Goal: Transaction & Acquisition: Purchase product/service

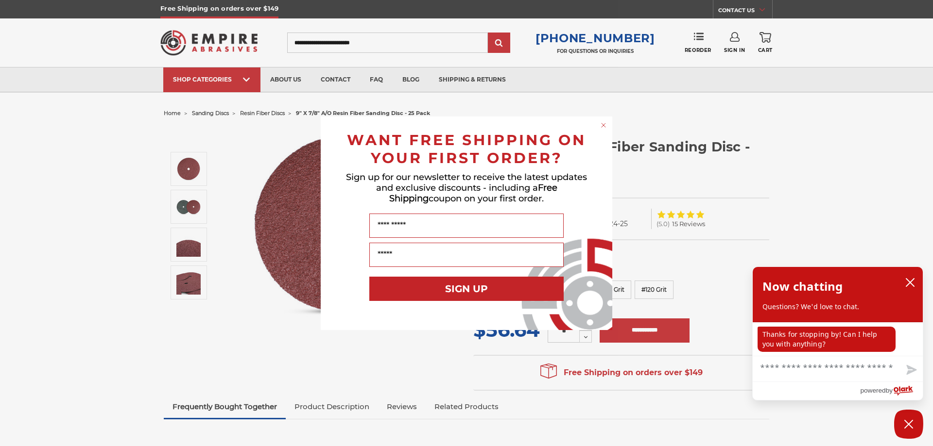
click at [603, 121] on circle "Close dialog" at bounding box center [603, 124] width 9 height 9
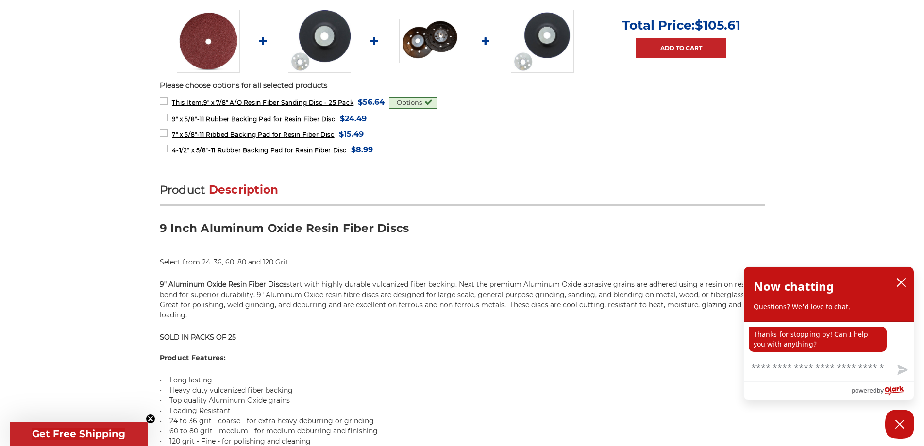
scroll to position [486, 0]
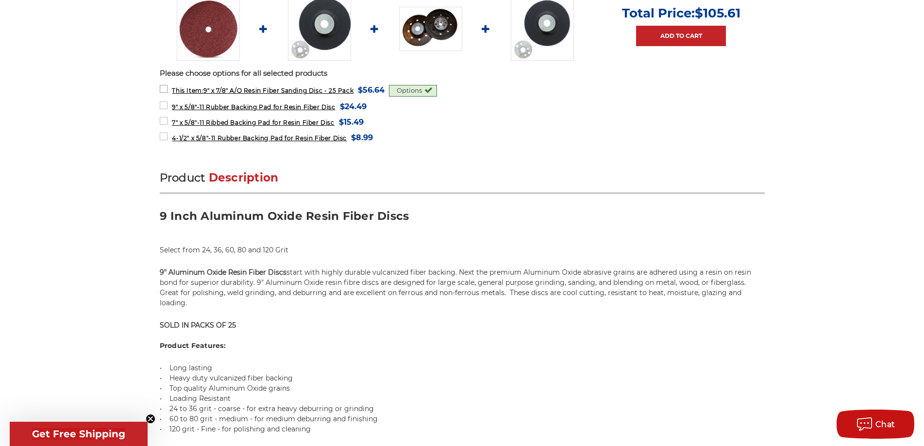
click at [237, 91] on span "This Item: 9" x 7/8" A/O Resin Fiber Sanding Disc - 25 Pack" at bounding box center [263, 90] width 182 height 7
click at [239, 91] on span "This Item: 9" x 7/8" A/O Resin Fiber Sanding Disc - 25 Pack" at bounding box center [263, 90] width 182 height 7
drag, startPoint x: 165, startPoint y: 105, endPoint x: 163, endPoint y: 121, distance: 16.1
click at [165, 106] on label "9" x 5/8"-11 Rubber Backing Pad for Resin Fiber Disc MSRP: Was: Now: $24.49 (Yo…" at bounding box center [263, 106] width 207 height 13
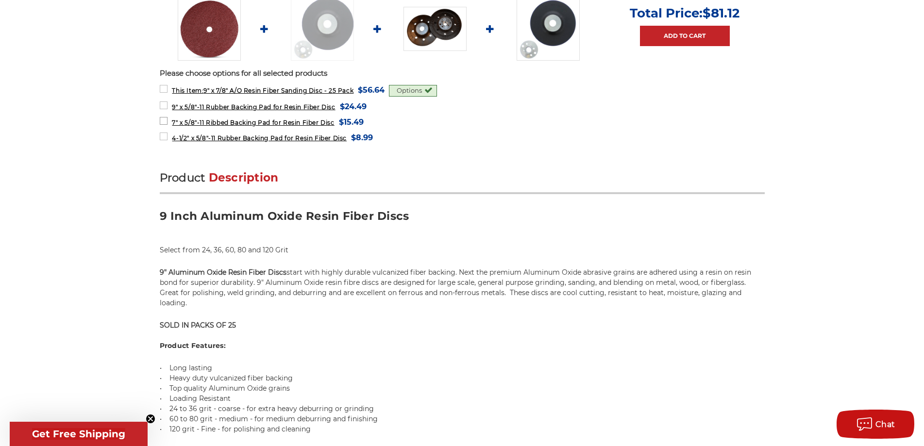
drag, startPoint x: 163, startPoint y: 120, endPoint x: 162, endPoint y: 137, distance: 16.5
click at [163, 121] on label "7" x 5/8"-11 Ribbed Backing Pad for Resin Fiber Disc MSRP: Was: Now: $15.49 (Yo…" at bounding box center [262, 122] width 204 height 13
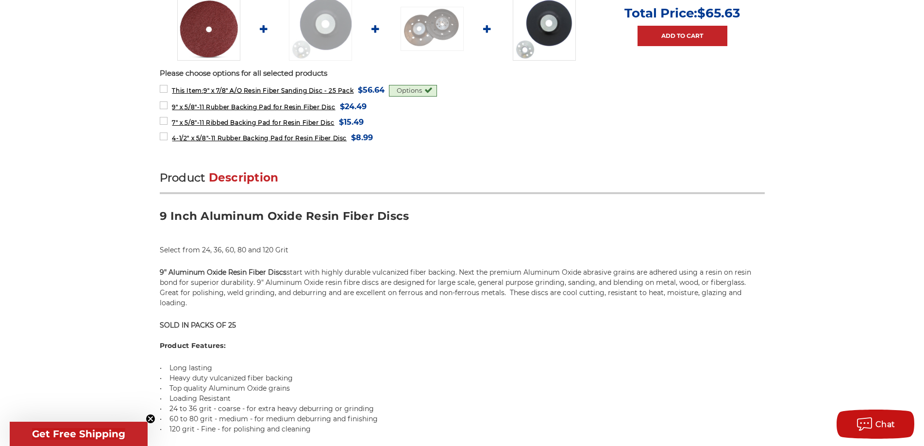
drag, startPoint x: 162, startPoint y: 137, endPoint x: 226, endPoint y: 150, distance: 65.9
click at [163, 137] on label "4-1/2" x 5/8"-11 Rubber Backing Pad for Resin Fiber Disc MSRP: Was: Now: $8.99 …" at bounding box center [267, 137] width 214 height 13
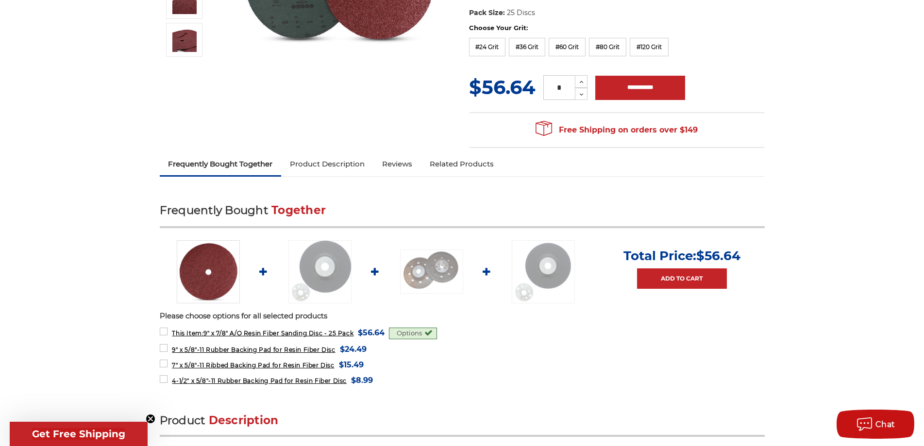
scroll to position [0, 0]
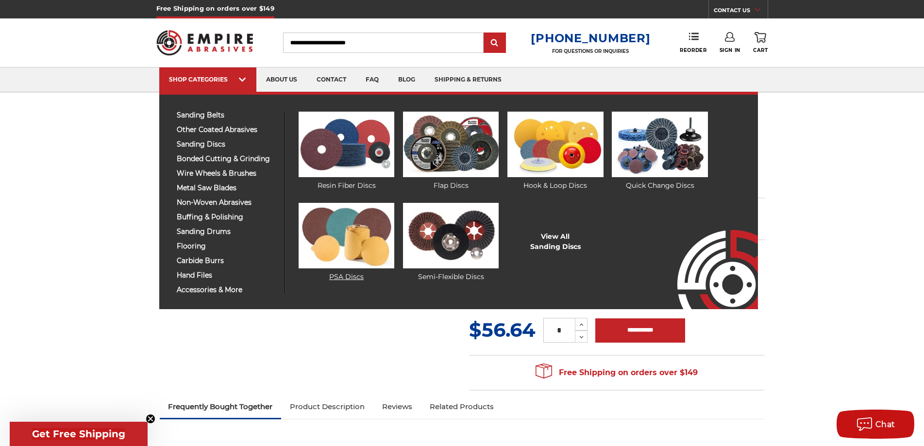
click at [346, 247] on img at bounding box center [347, 236] width 96 height 66
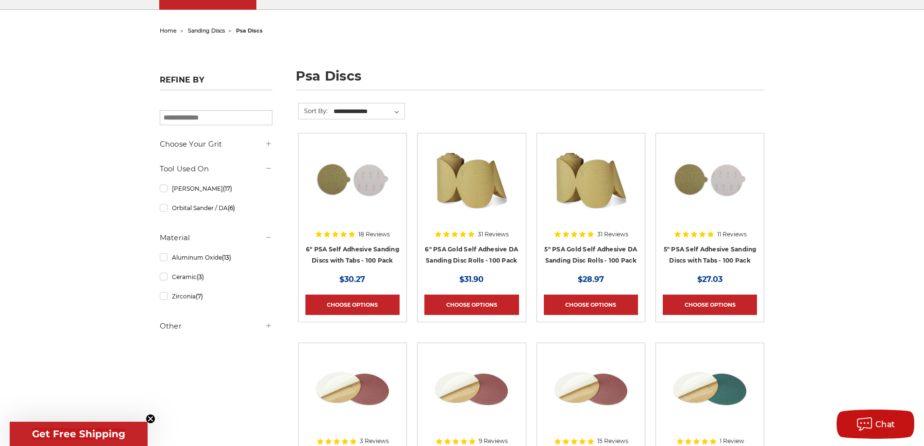
scroll to position [81, 0]
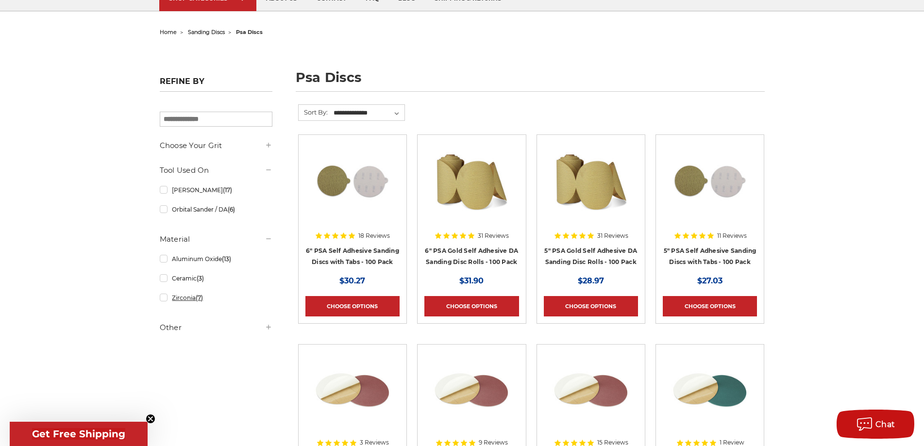
click at [163, 299] on link "Zirconia (7)" at bounding box center [216, 298] width 113 height 17
